Goal: Transaction & Acquisition: Book appointment/travel/reservation

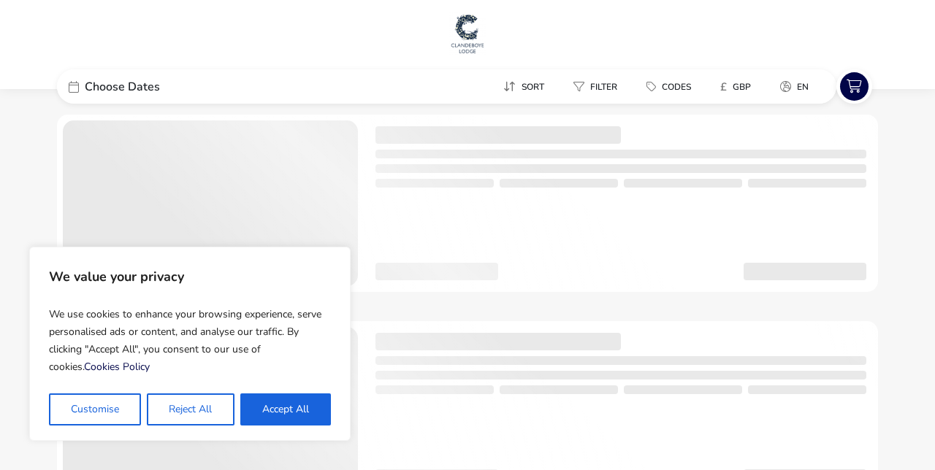
click at [196, 410] on button "Reject All" at bounding box center [190, 410] width 87 height 32
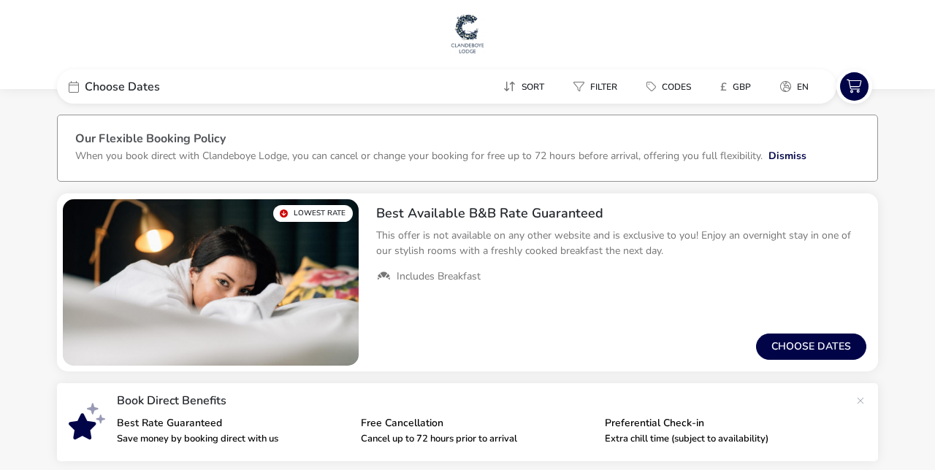
click at [147, 93] on span "Choose Dates" at bounding box center [122, 87] width 75 height 12
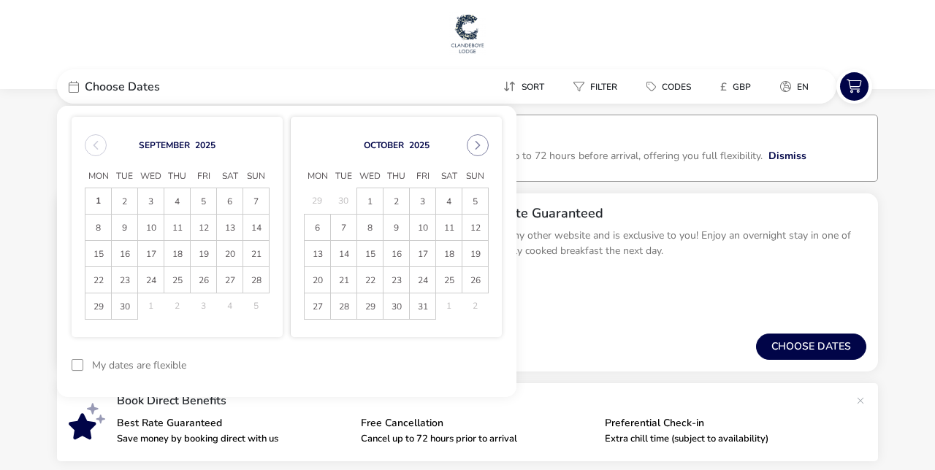
click at [481, 154] on button "Next Month" at bounding box center [478, 145] width 22 height 22
click at [477, 151] on button "Next Month" at bounding box center [478, 145] width 22 height 22
click at [369, 283] on span "24" at bounding box center [370, 281] width 24 height 26
click at [476, 279] on span "28" at bounding box center [475, 281] width 24 height 26
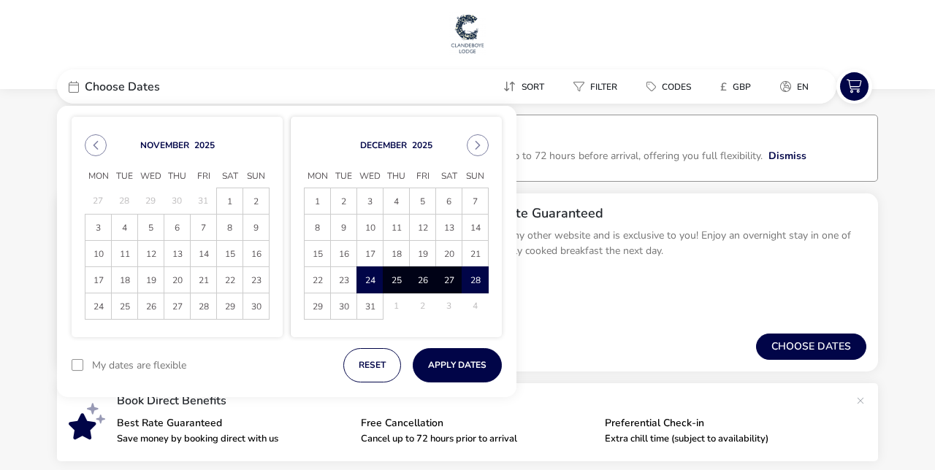
click at [475, 366] on button "Apply Dates" at bounding box center [457, 365] width 89 height 34
